Goal: Book appointment/travel/reservation

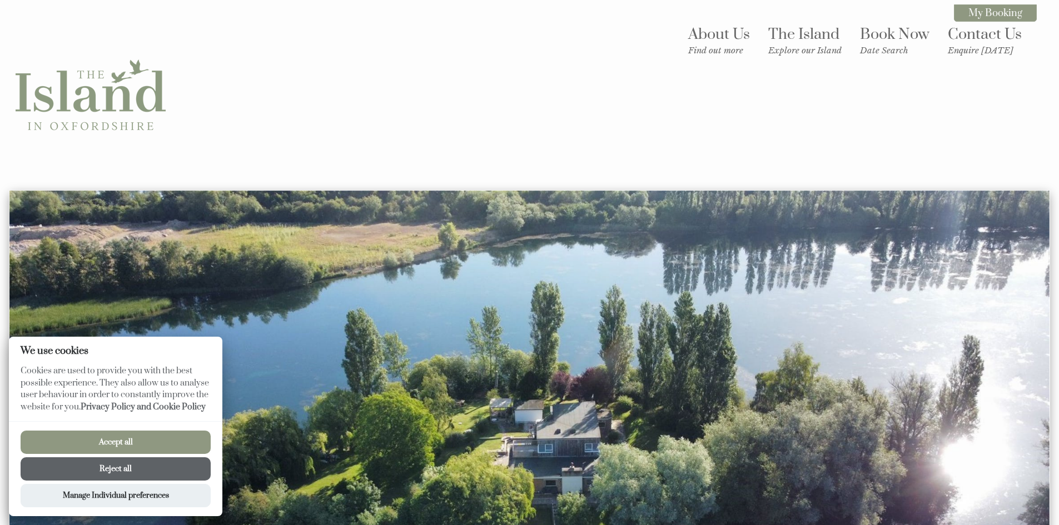
click at [119, 442] on button "Accept all" at bounding box center [116, 442] width 190 height 23
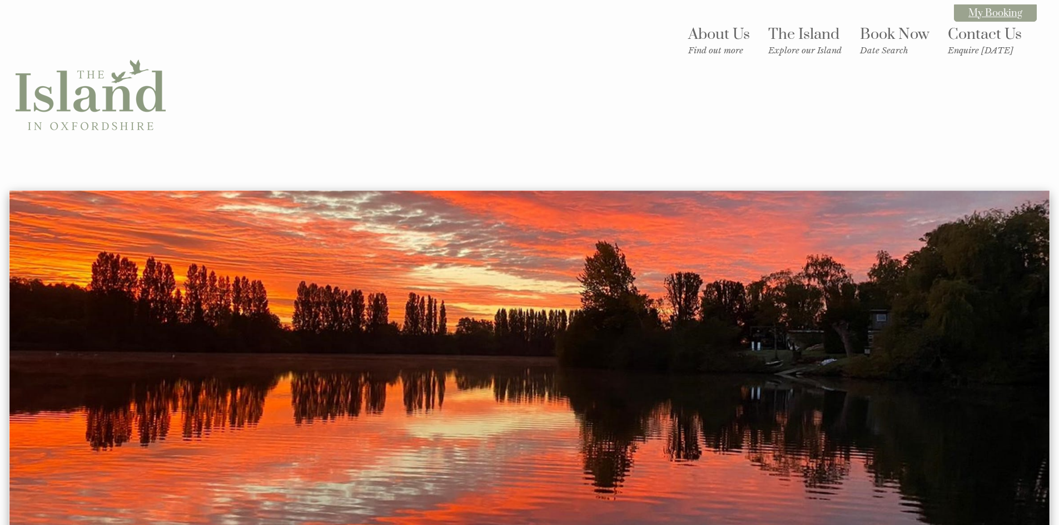
click at [1012, 9] on link "My Booking" at bounding box center [995, 12] width 83 height 17
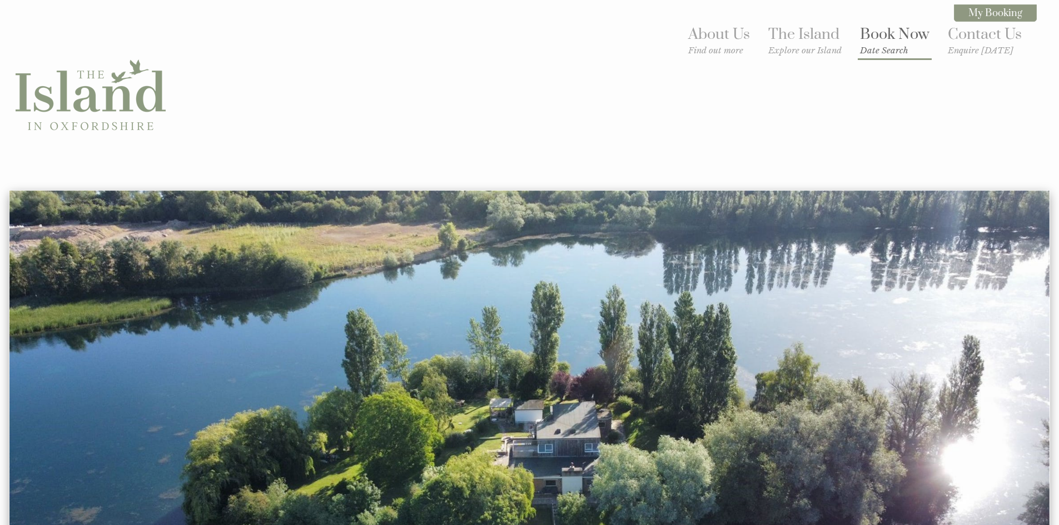
click at [910, 35] on link "Book Now Date Search" at bounding box center [894, 40] width 69 height 31
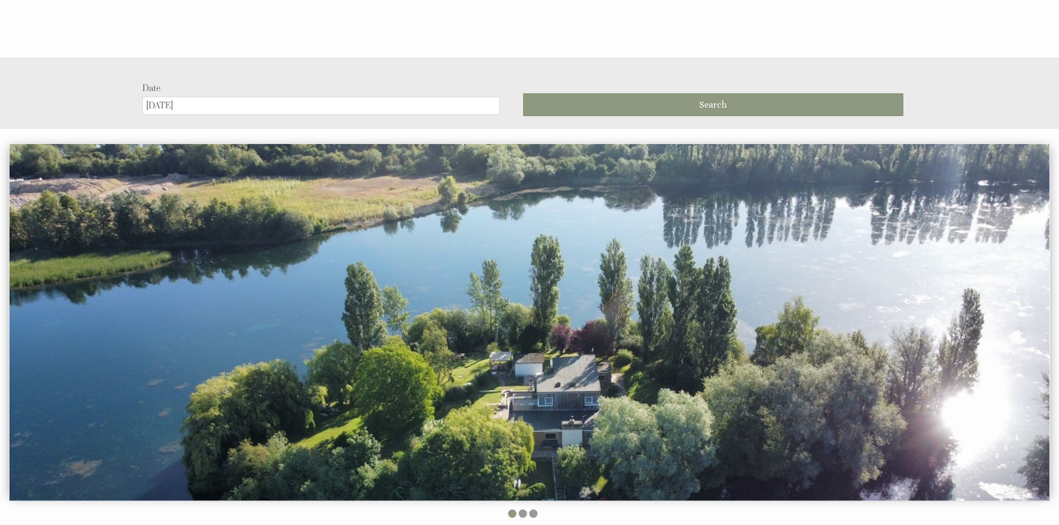
scroll to position [190, 0]
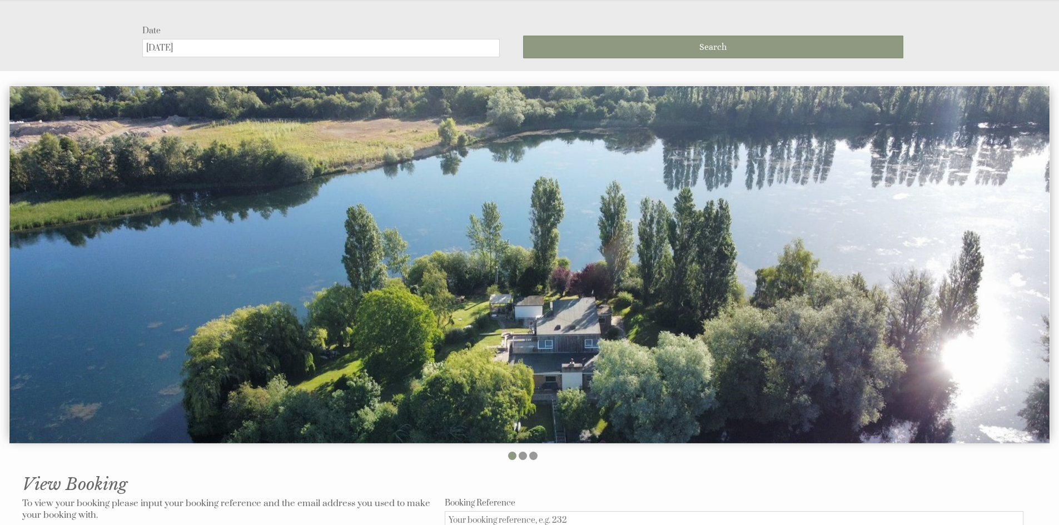
click at [258, 52] on input "[DATE]" at bounding box center [320, 48] width 357 height 18
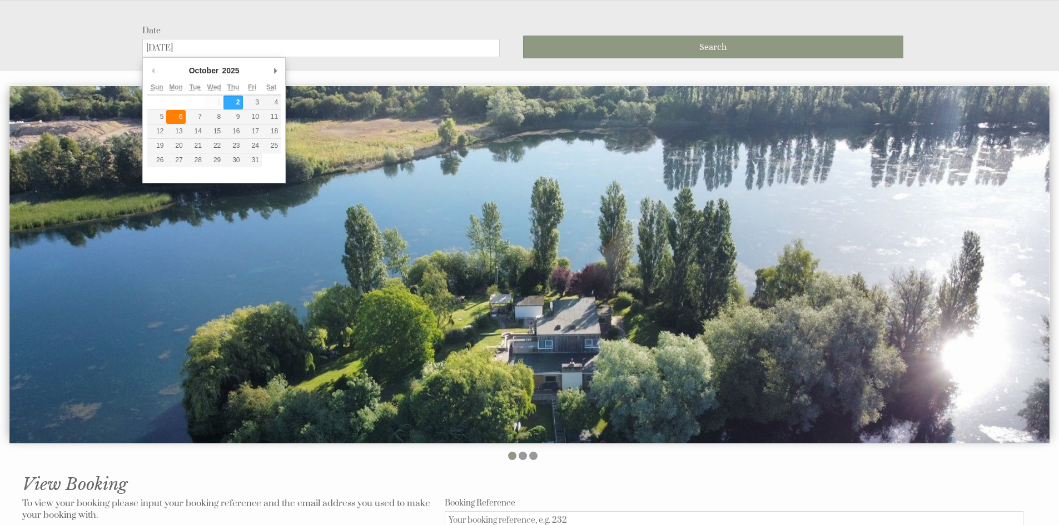
type input "[DATE]"
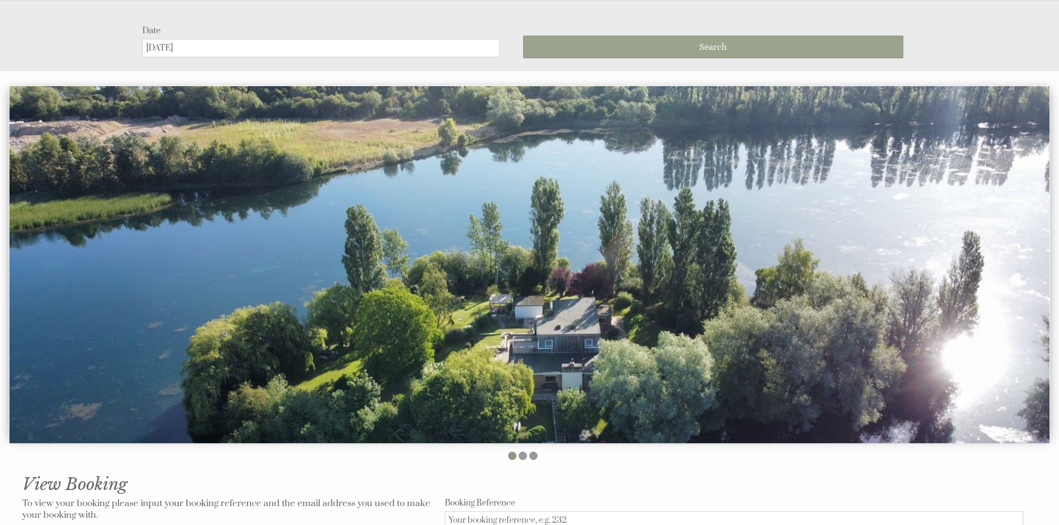
click at [644, 51] on button "Search" at bounding box center [713, 47] width 380 height 23
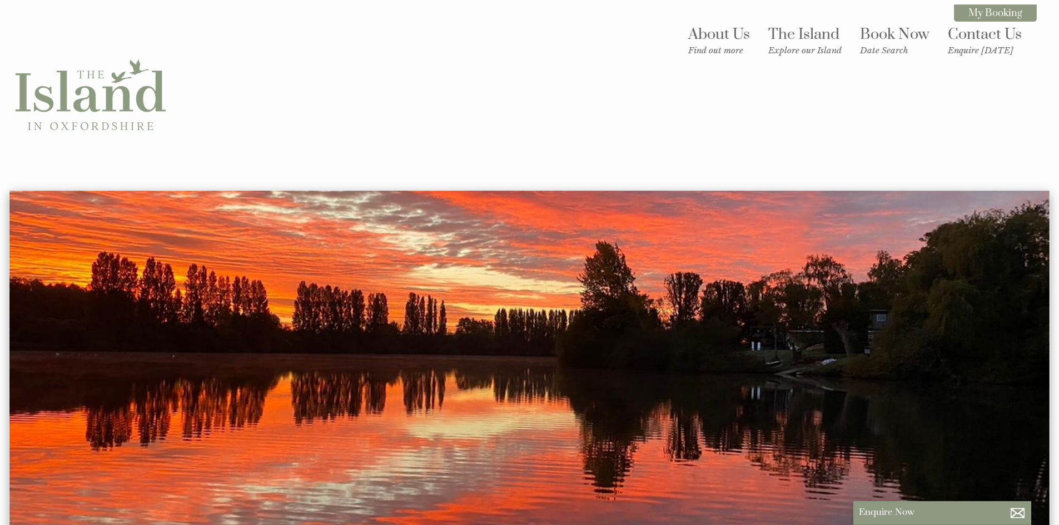
scroll to position [190, 0]
